Goal: Task Accomplishment & Management: Manage account settings

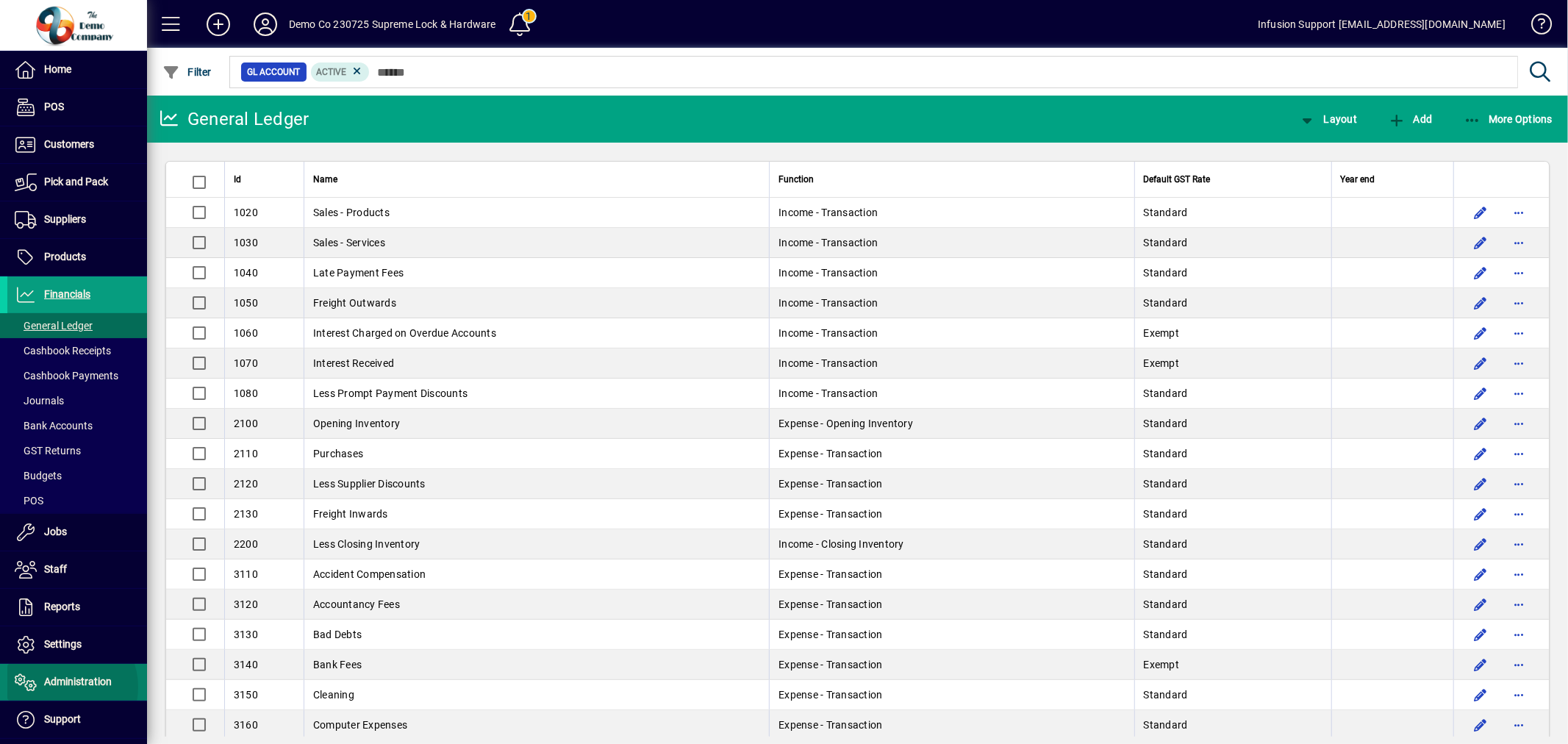
click at [60, 688] on span "Administration" at bounding box center [60, 682] width 105 height 18
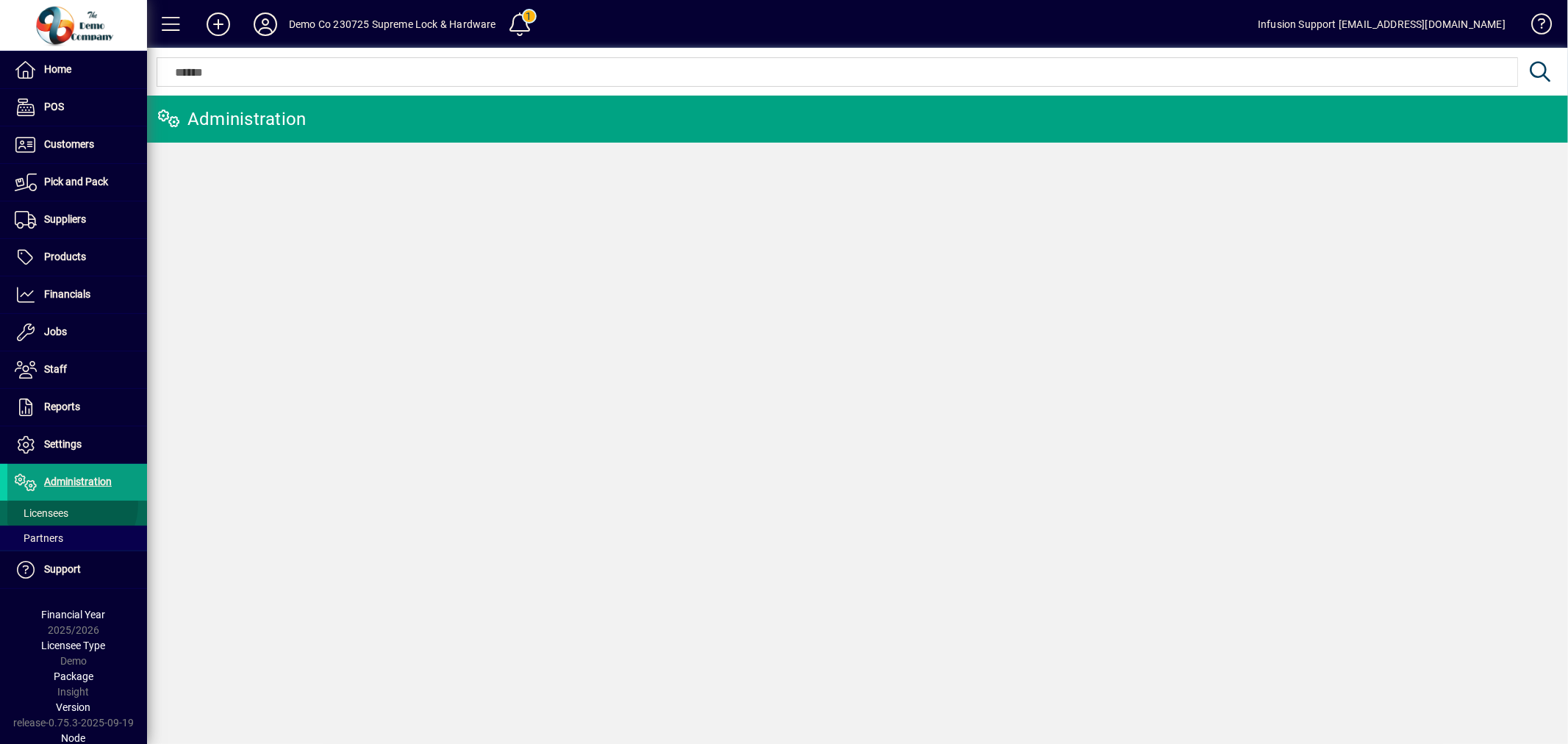
click at [71, 505] on span at bounding box center [78, 513] width 140 height 35
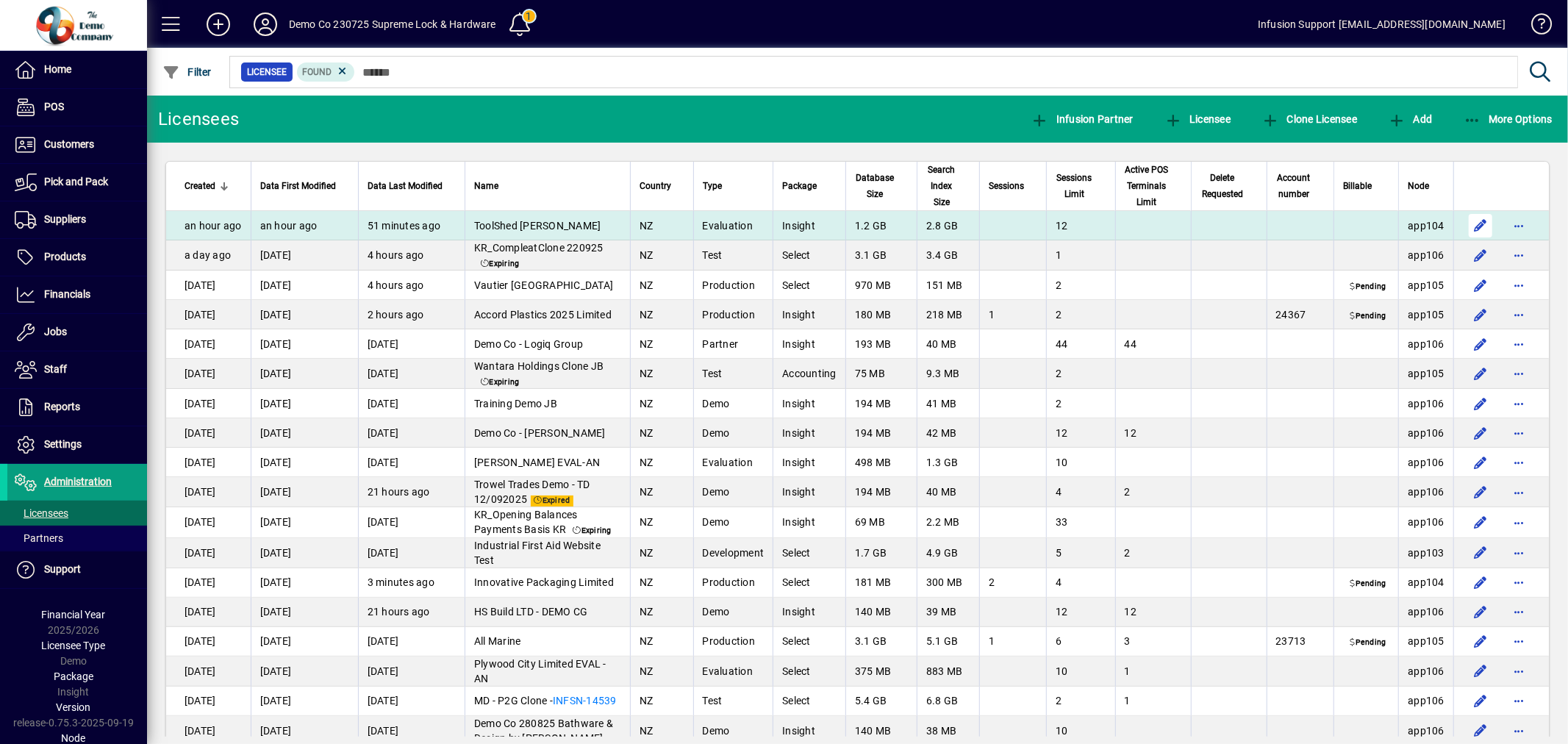
click at [1507, 117] on span "More Options" at bounding box center [1508, 119] width 89 height 12
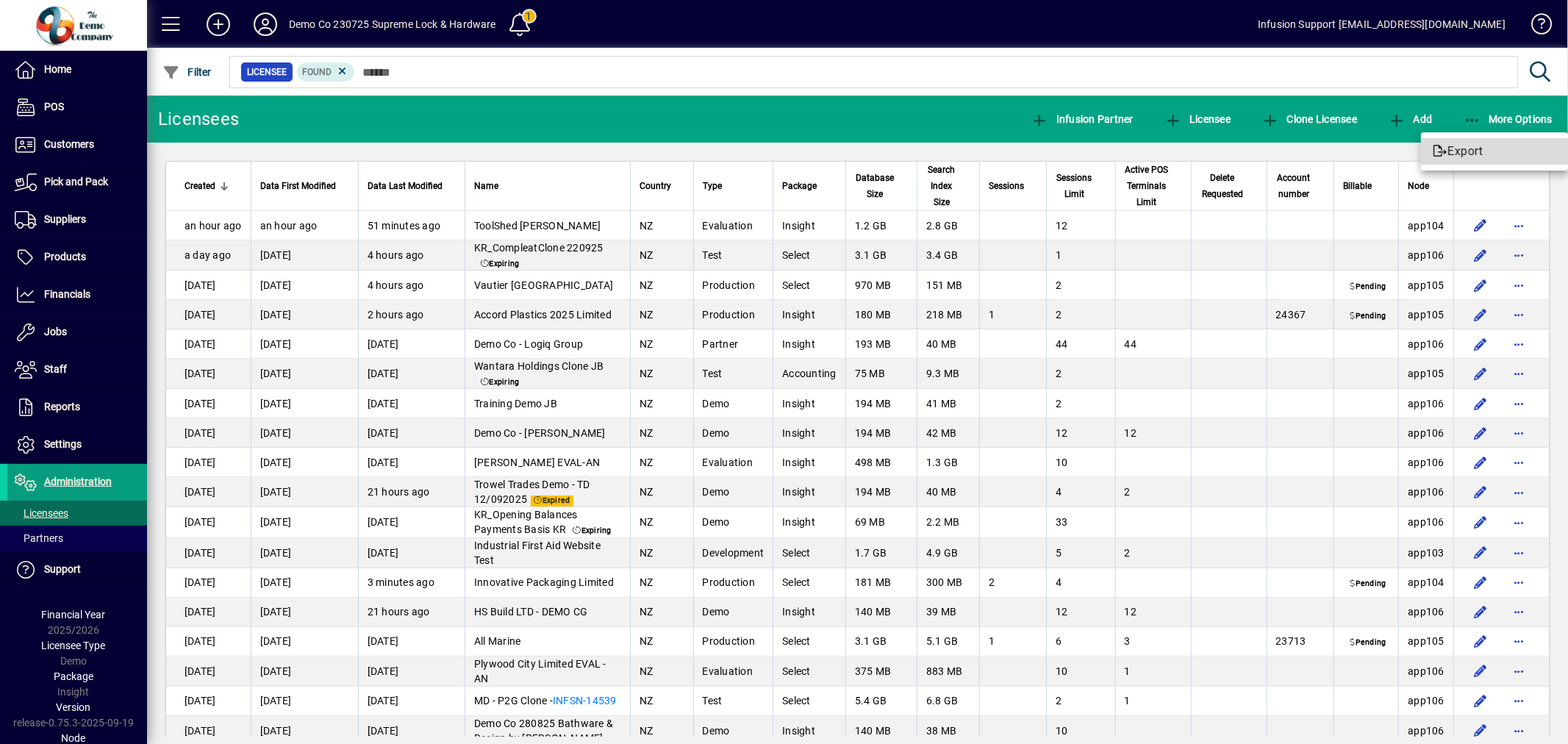
click at [1484, 144] on span "Export" at bounding box center [1495, 151] width 123 height 18
click at [259, 19] on icon at bounding box center [265, 24] width 30 height 24
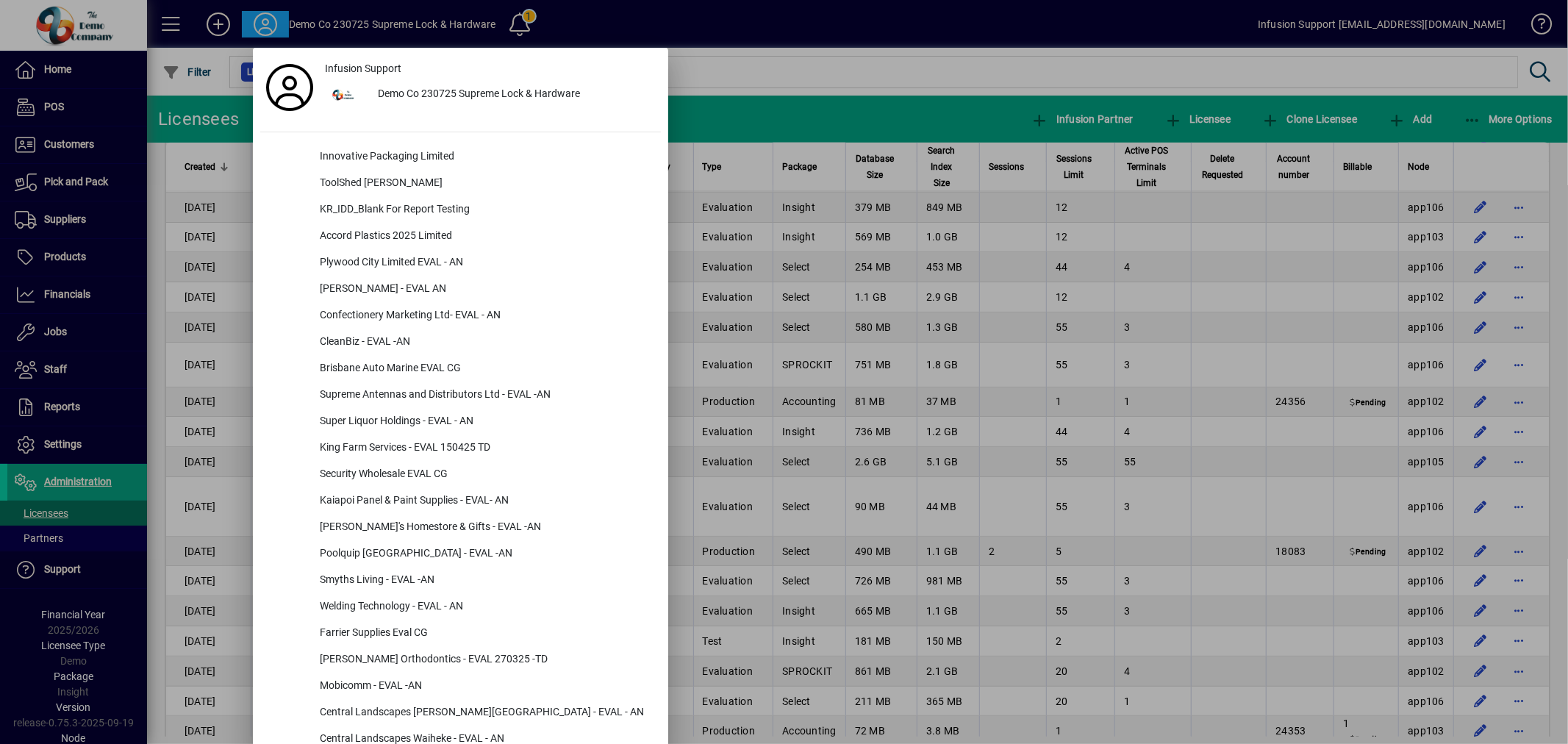
scroll to position [547, 0]
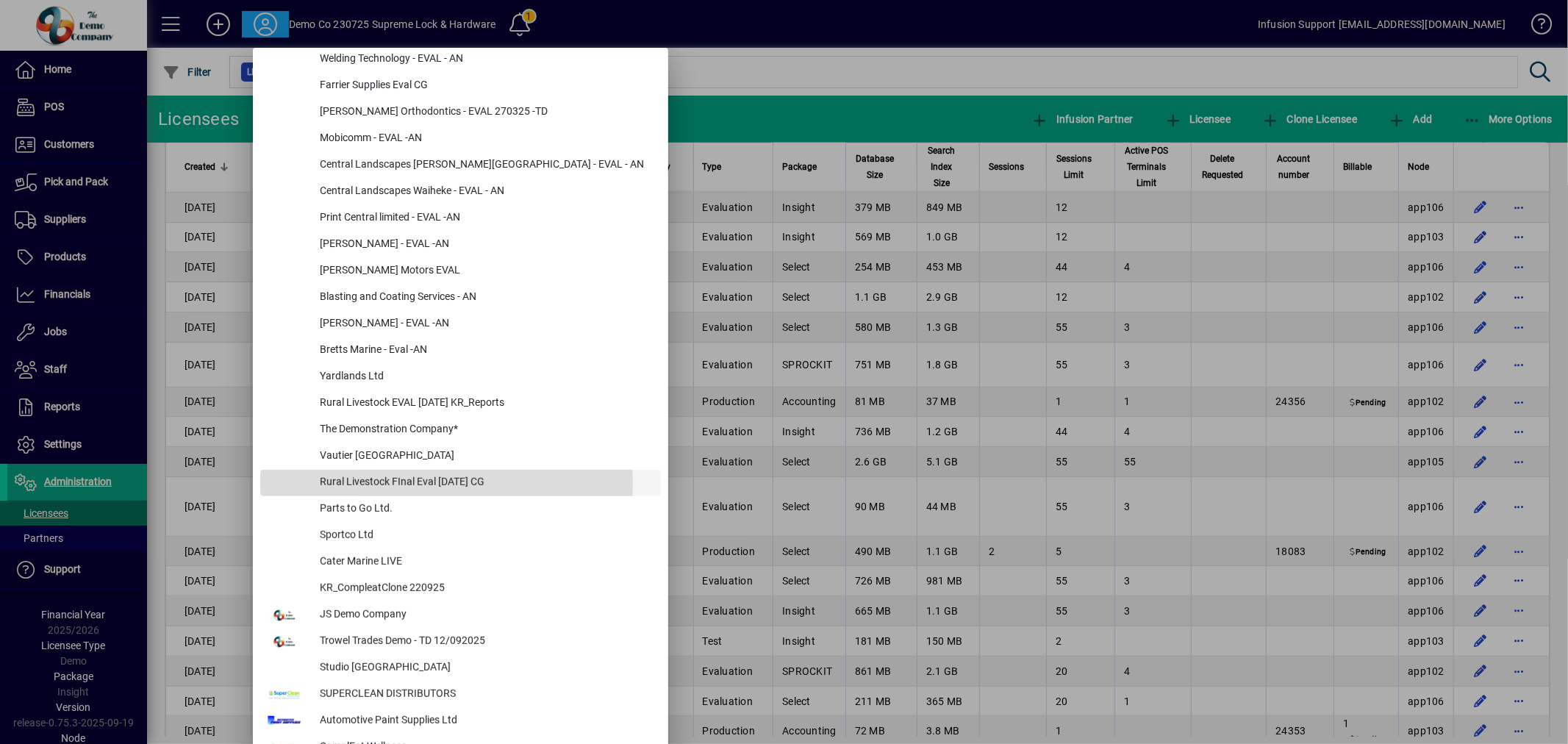
click at [401, 483] on div "Rural Livestock FInal Eval [DATE] CG" at bounding box center [484, 483] width 353 height 26
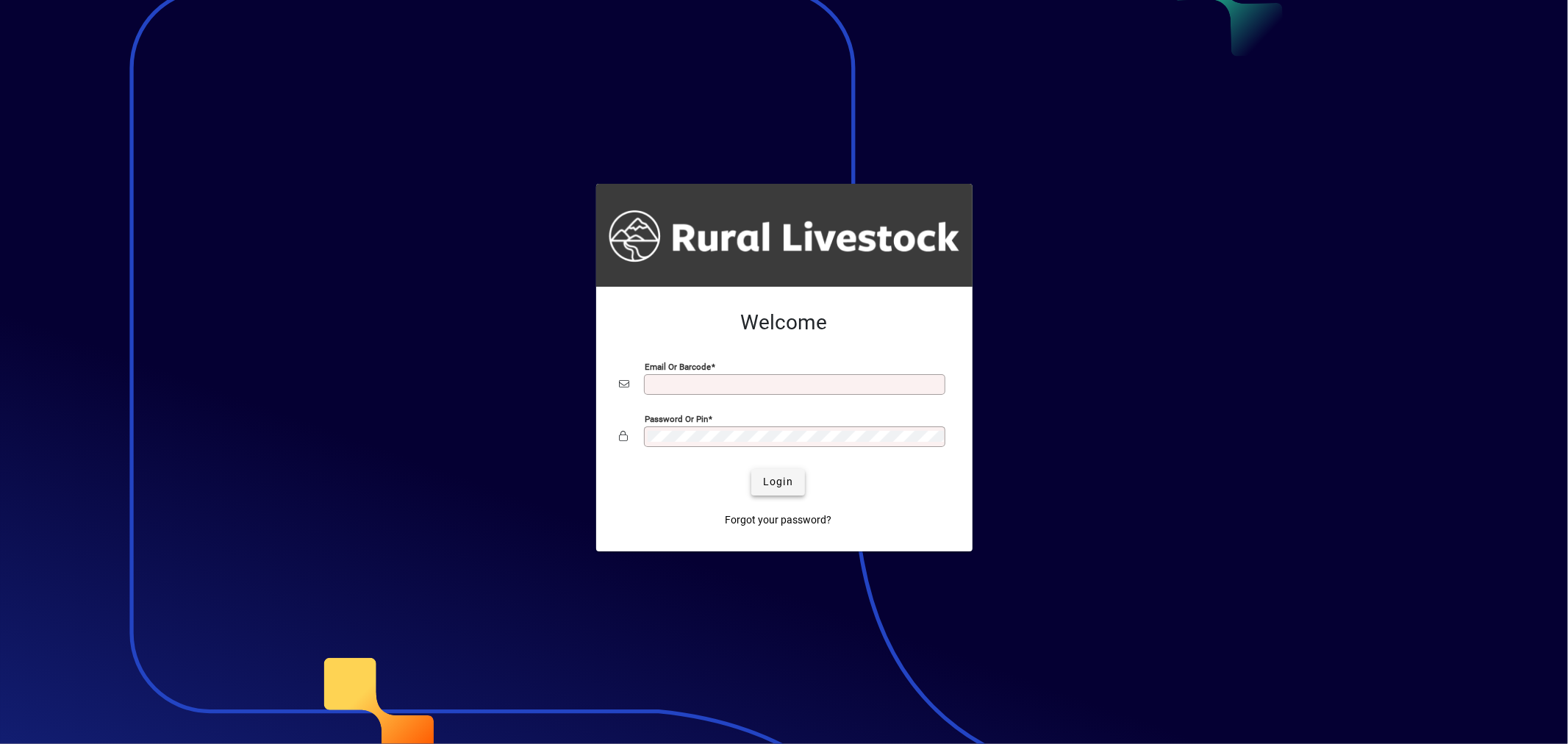
type input "**********"
click at [775, 471] on span "submit" at bounding box center [779, 483] width 54 height 35
